Goal: Transaction & Acquisition: Purchase product/service

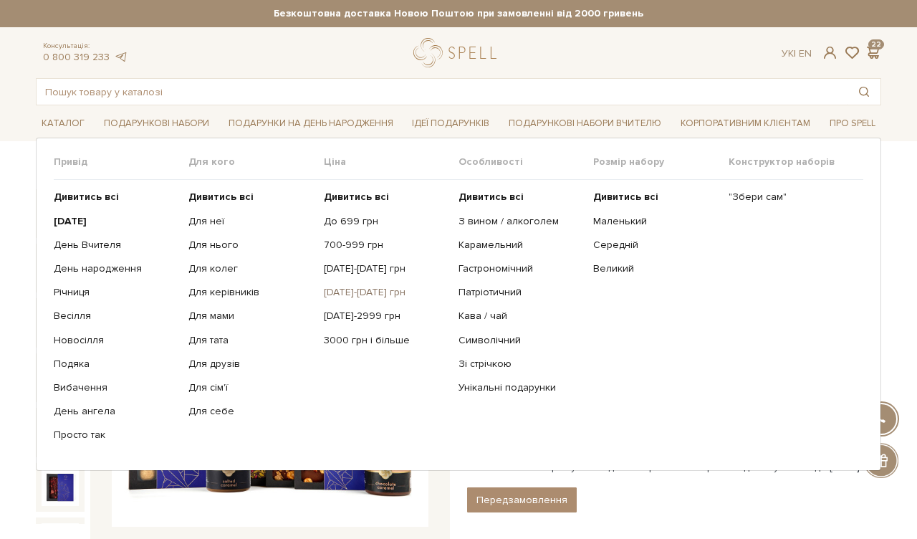
click at [363, 292] on link "[DATE]-[DATE] грн" at bounding box center [386, 292] width 124 height 13
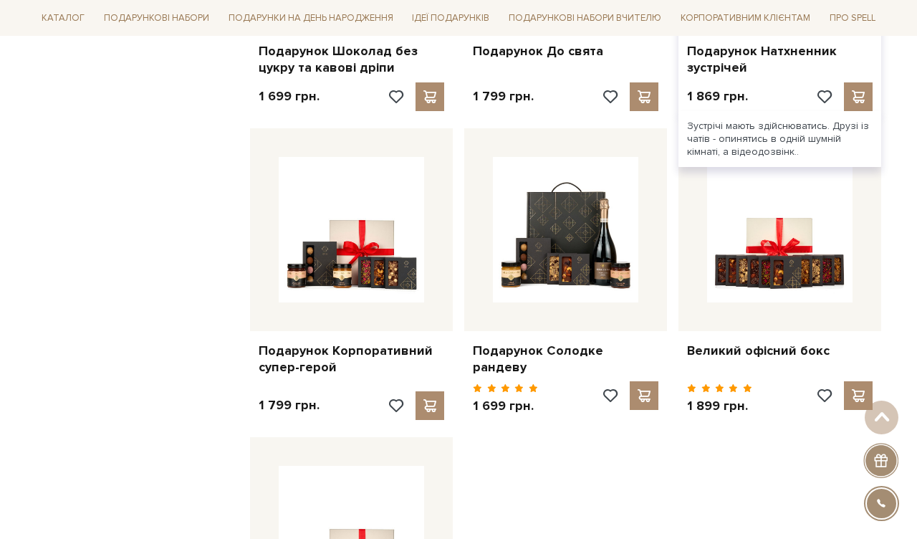
scroll to position [1078, 0]
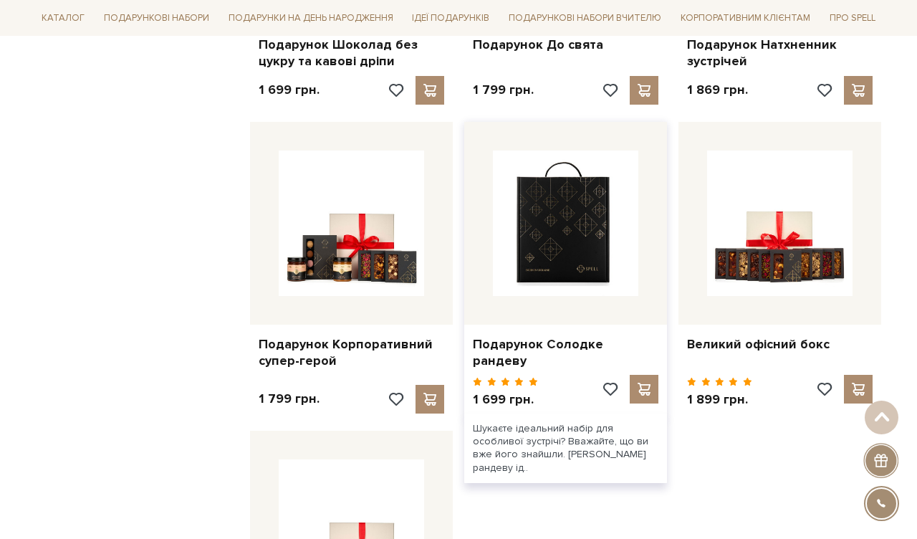
click at [608, 217] on img at bounding box center [565, 222] width 145 height 145
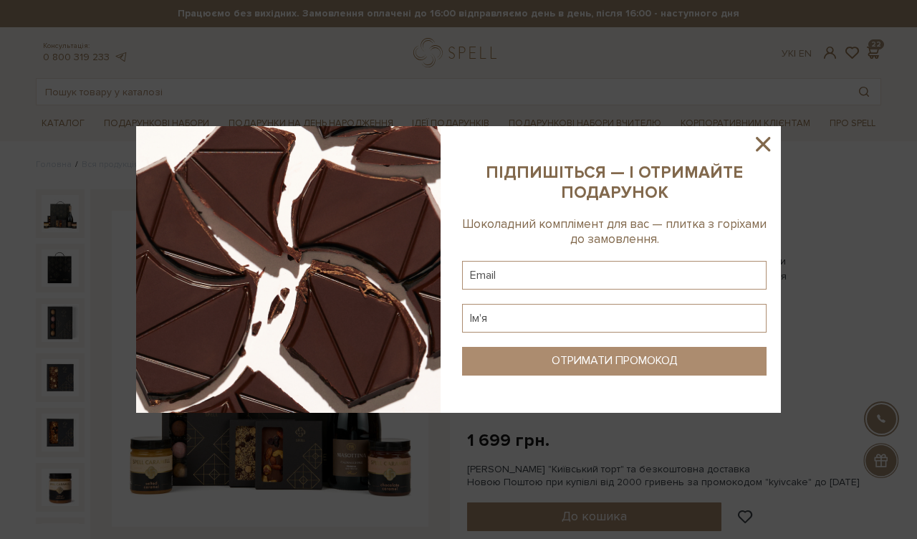
click at [761, 143] on icon at bounding box center [763, 144] width 14 height 14
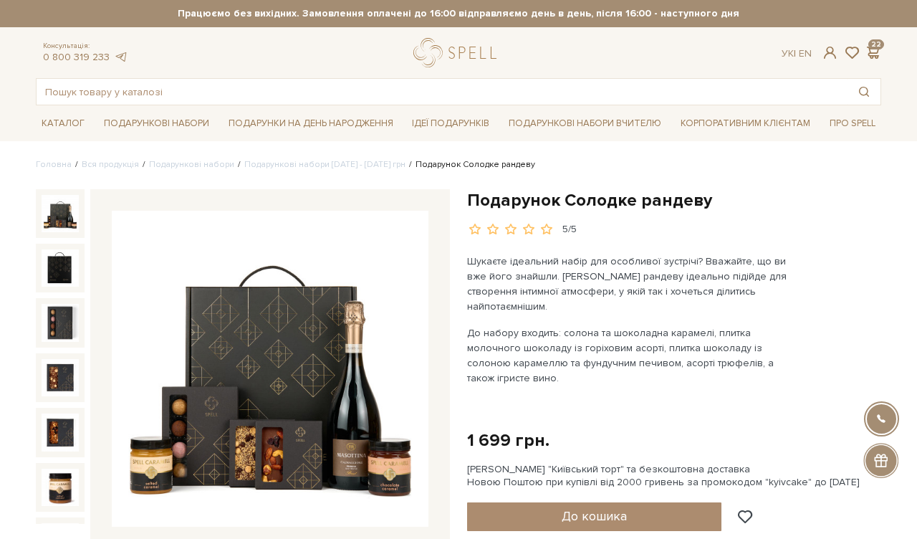
click at [312, 297] on img at bounding box center [270, 369] width 317 height 317
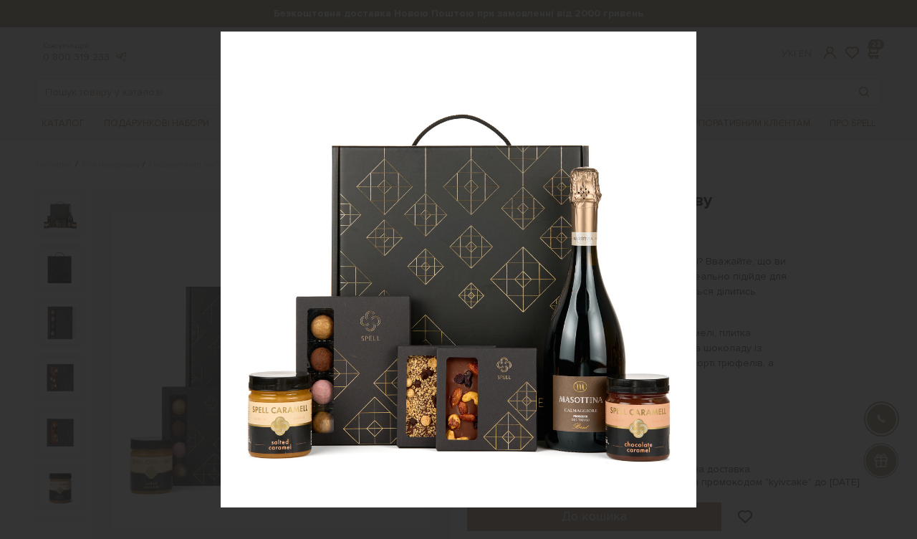
click at [735, 158] on div at bounding box center [458, 269] width 917 height 539
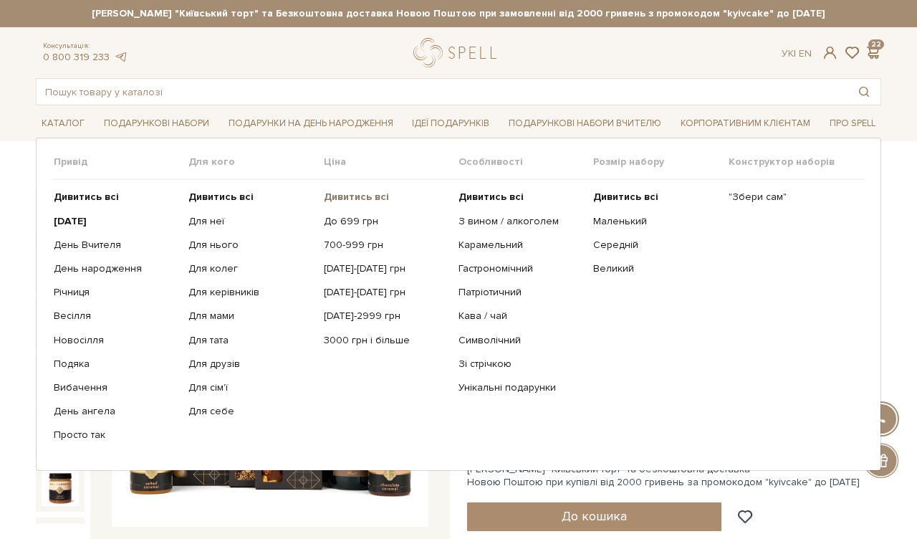
click at [369, 195] on b "Дивитись всі" at bounding box center [356, 197] width 65 height 12
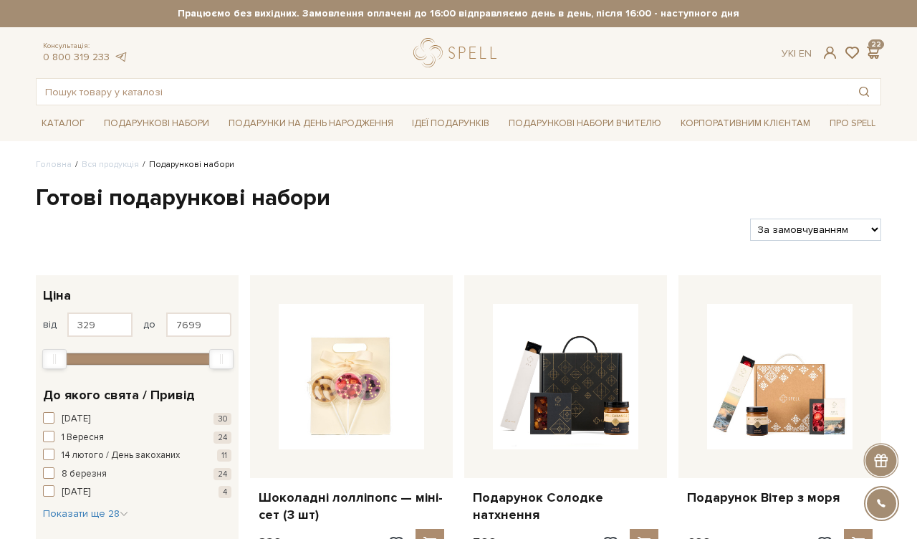
select select "[URL][DOMAIN_NAME]"
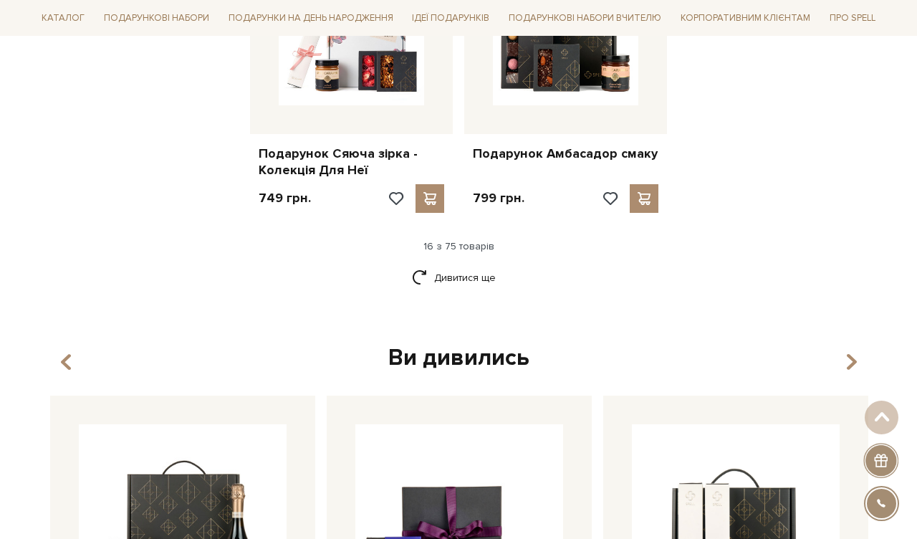
scroll to position [1892, 0]
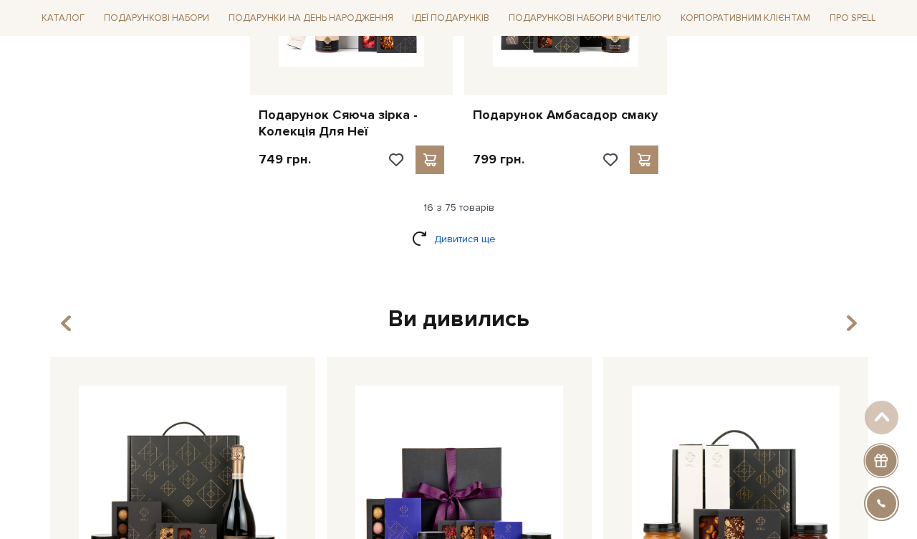
click at [467, 226] on link "Дивитися ще" at bounding box center [458, 238] width 93 height 25
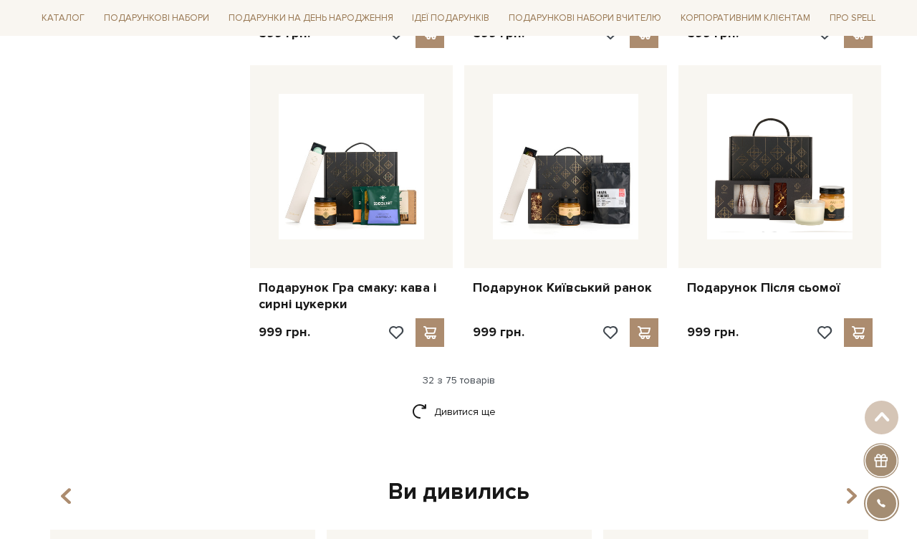
scroll to position [3230, 0]
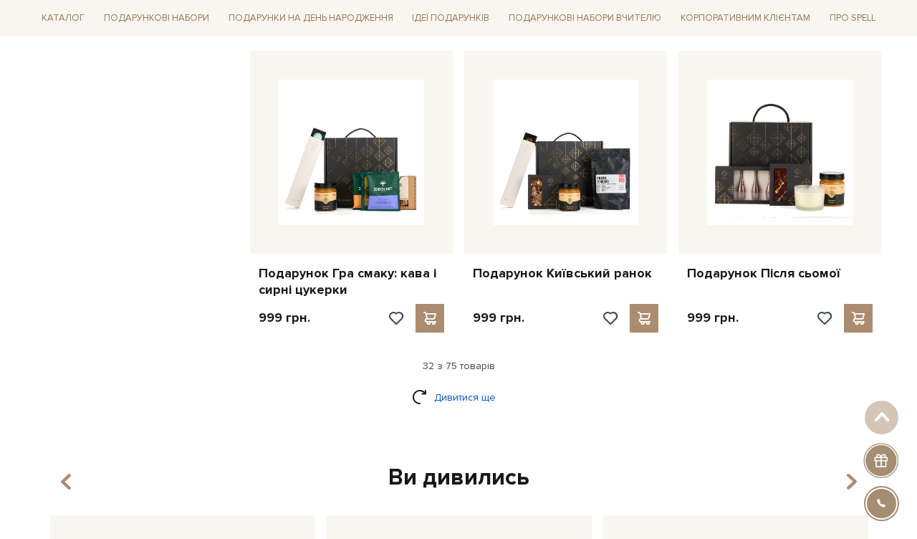
click at [479, 385] on link "Дивитися ще" at bounding box center [458, 397] width 93 height 25
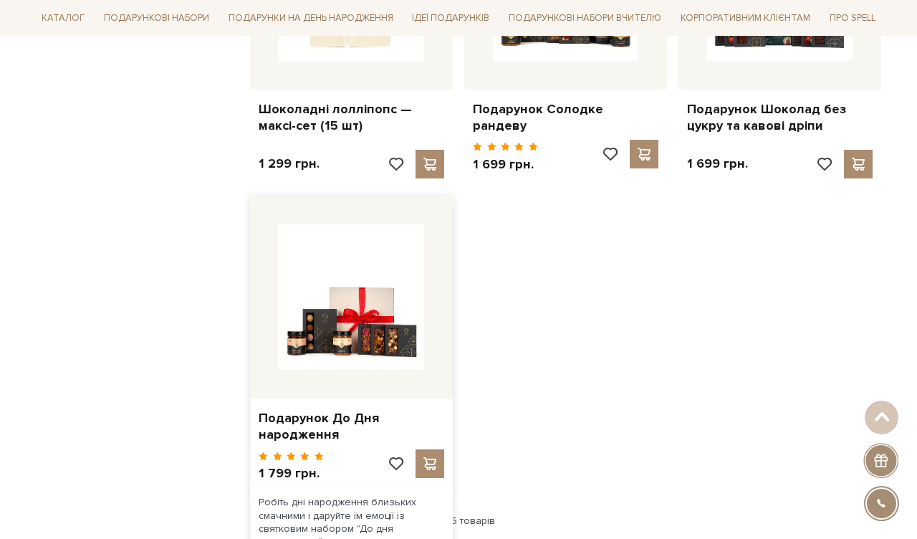
scroll to position [4892, 0]
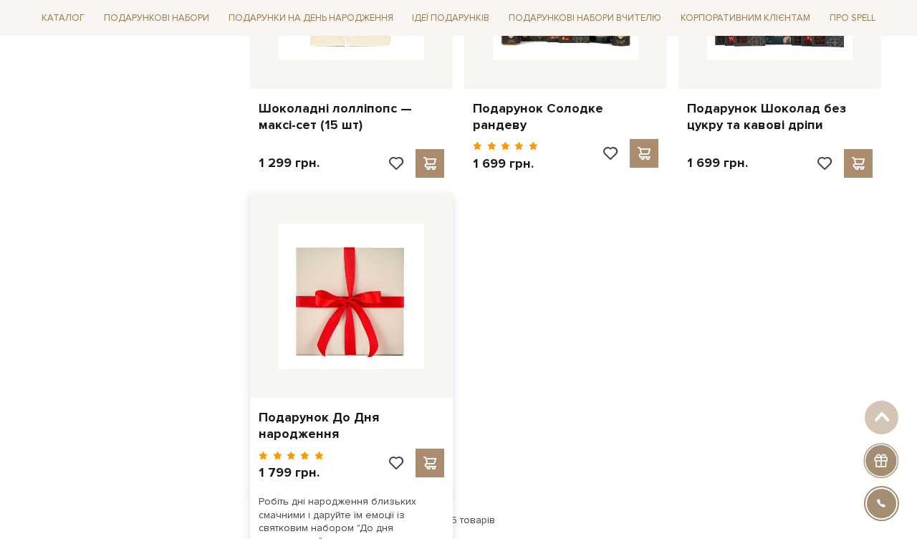
click at [338, 282] on img at bounding box center [351, 296] width 145 height 145
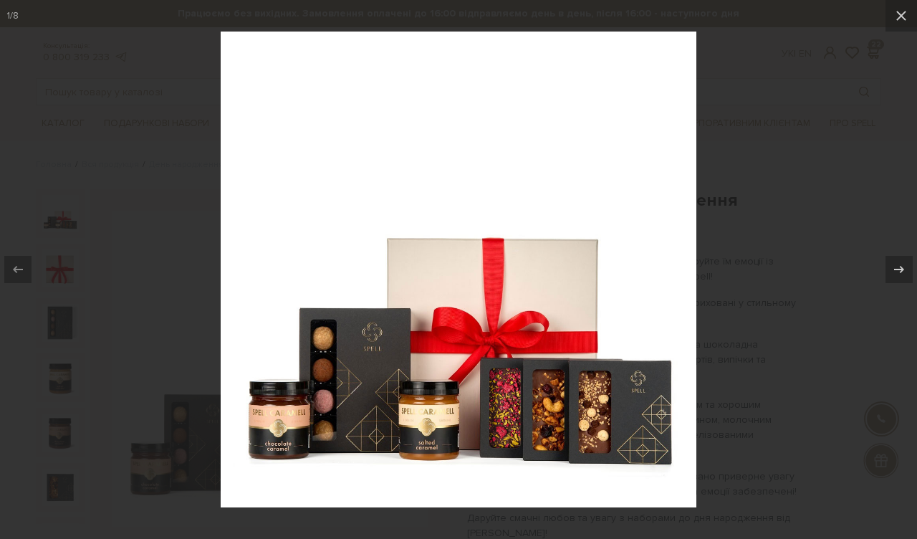
click at [196, 171] on div at bounding box center [458, 269] width 917 height 539
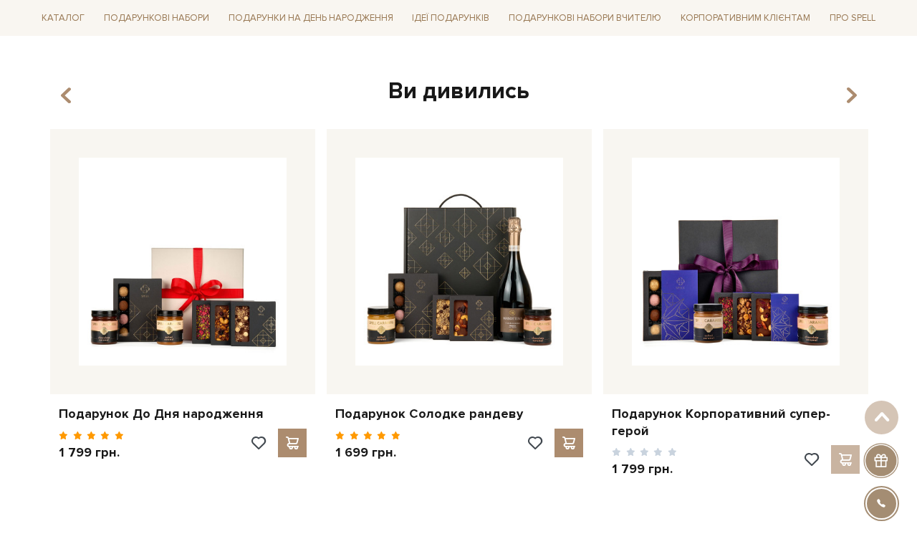
scroll to position [2074, 0]
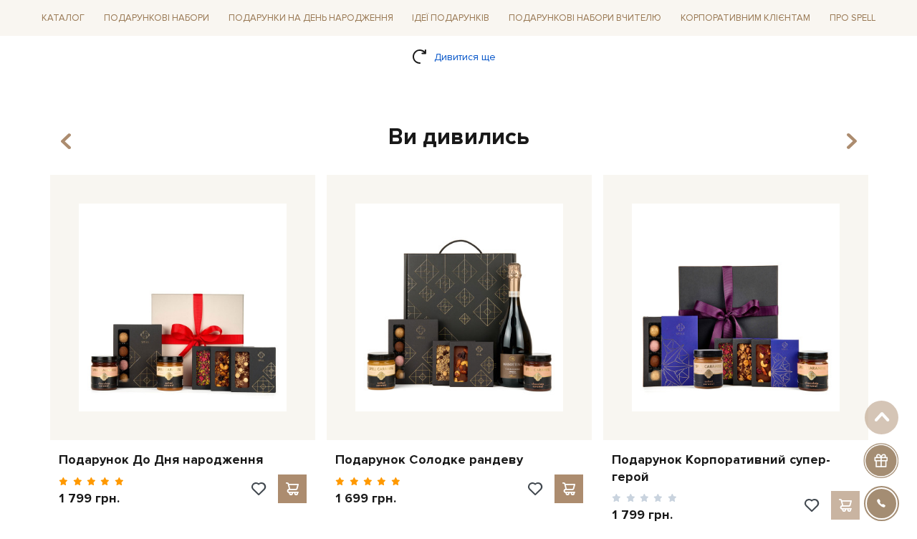
click at [489, 44] on link "Дивитися ще" at bounding box center [458, 56] width 93 height 25
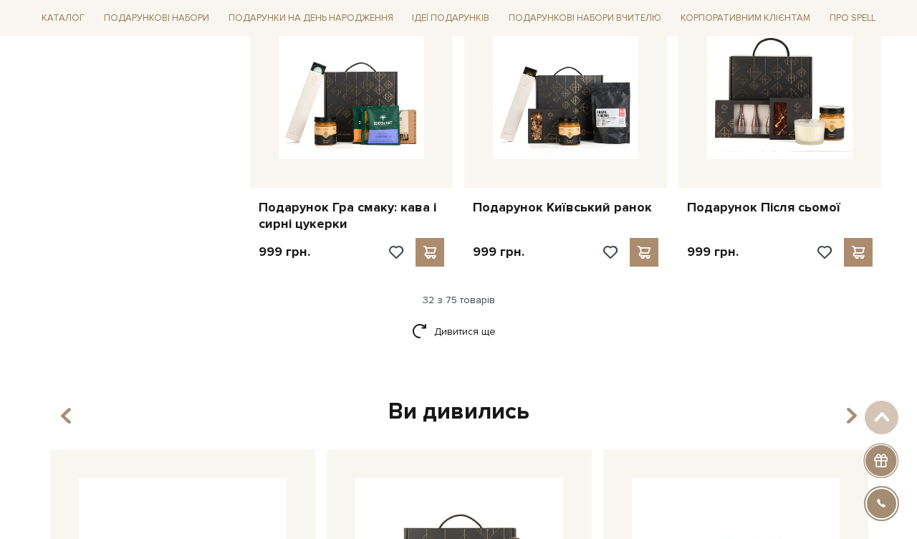
scroll to position [3335, 0]
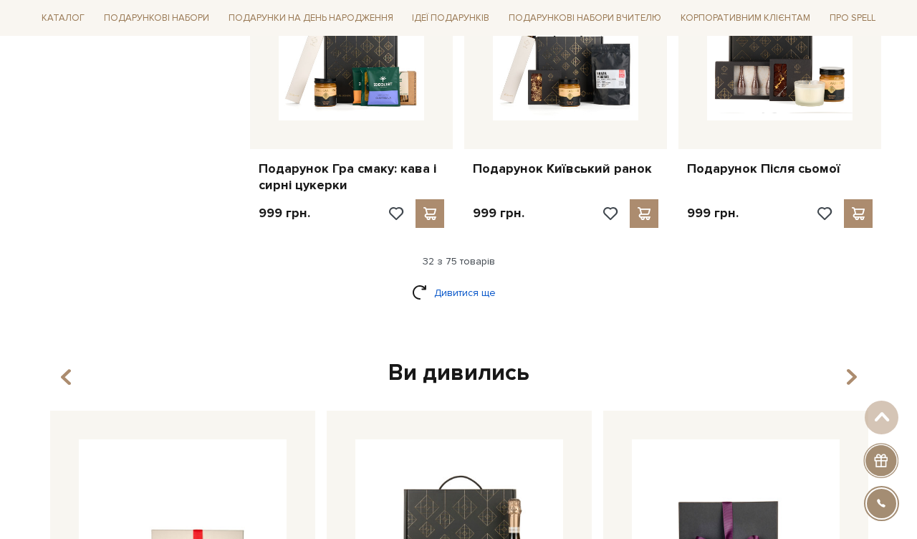
click at [442, 280] on link "Дивитися ще" at bounding box center [458, 292] width 93 height 25
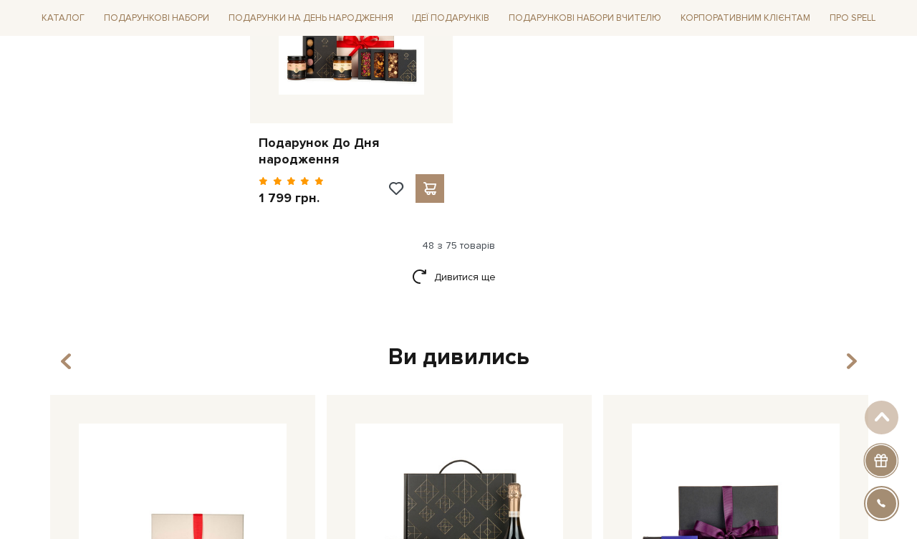
scroll to position [5167, 0]
click at [411, 264] on div "Дивитися ще" at bounding box center [458, 285] width 857 height 42
click at [439, 264] on link "Дивитися ще" at bounding box center [458, 276] width 93 height 25
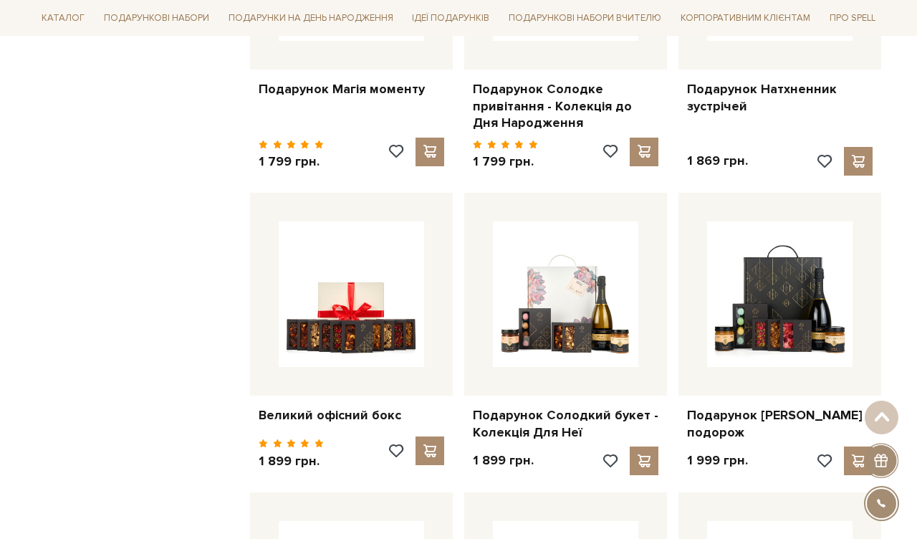
scroll to position [5556, 0]
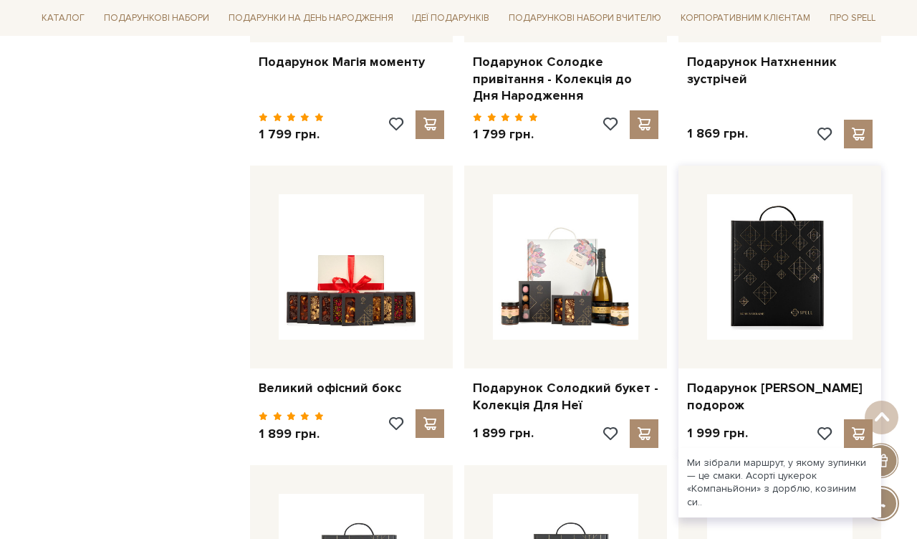
click at [800, 231] on img at bounding box center [779, 266] width 145 height 145
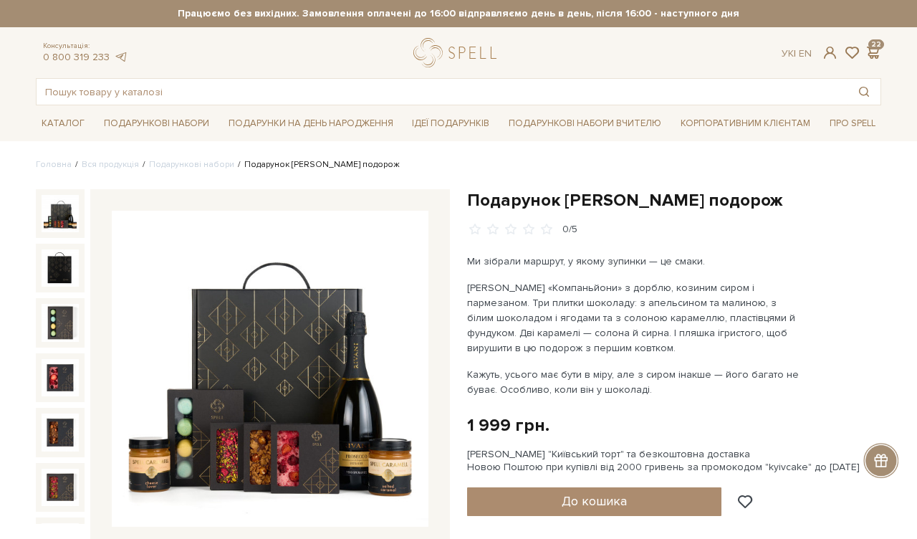
click at [347, 318] on img at bounding box center [270, 369] width 317 height 317
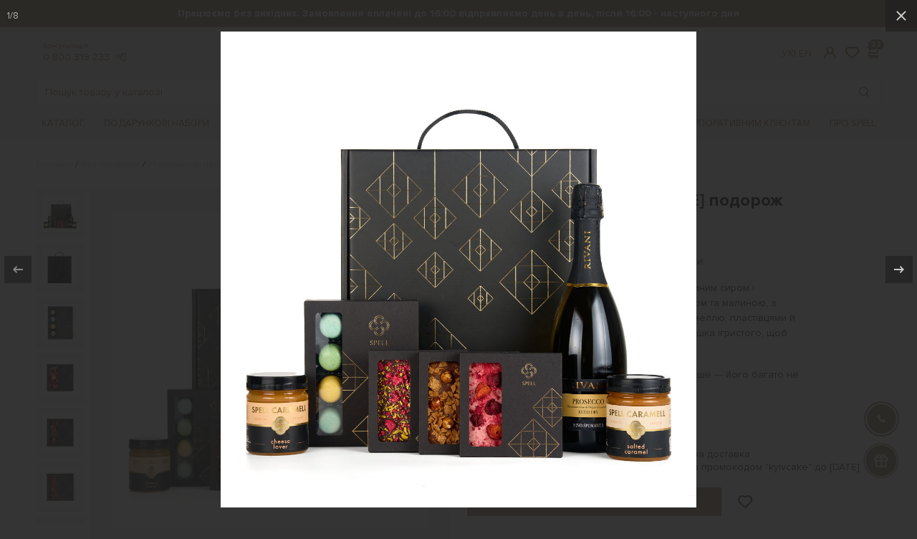
click at [773, 258] on div at bounding box center [458, 269] width 917 height 539
